Goal: Find specific page/section: Find specific page/section

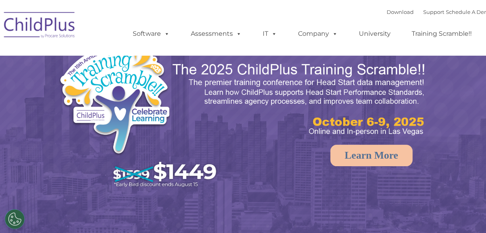
select select "MEDIUM"
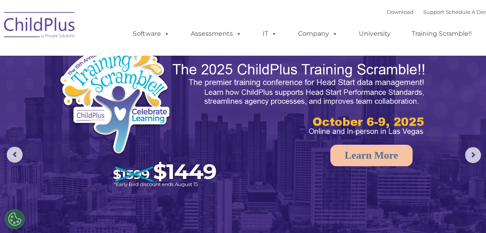
click at [39, 25] on img at bounding box center [40, 26] width 80 height 40
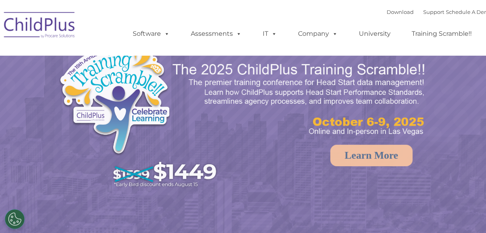
select select "MEDIUM"
